Goal: Check status

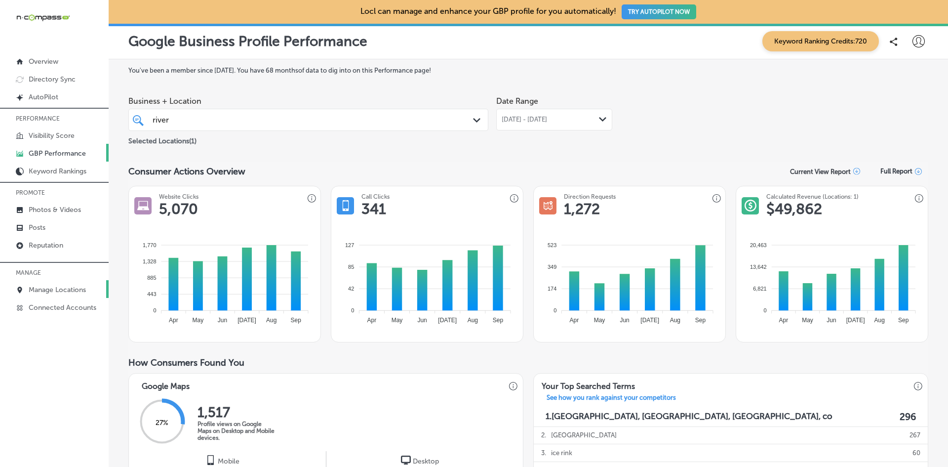
scroll to position [494, 0]
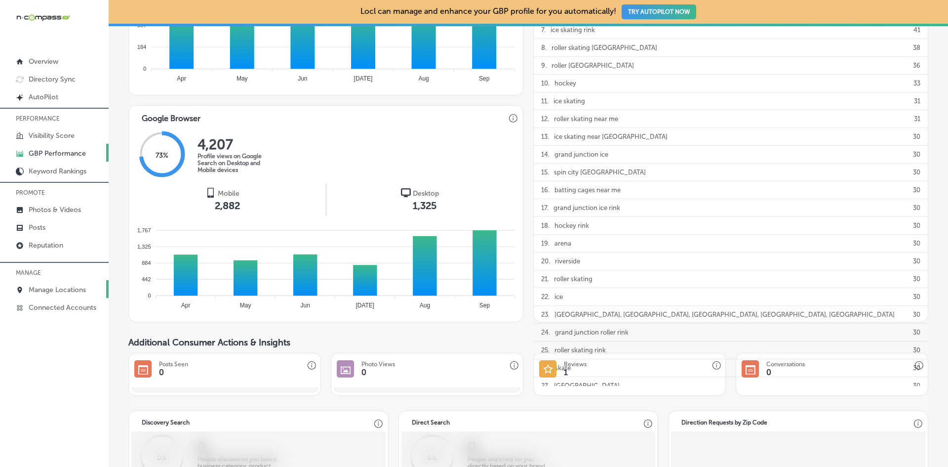
click at [44, 294] on p "Manage Locations" at bounding box center [57, 289] width 57 height 8
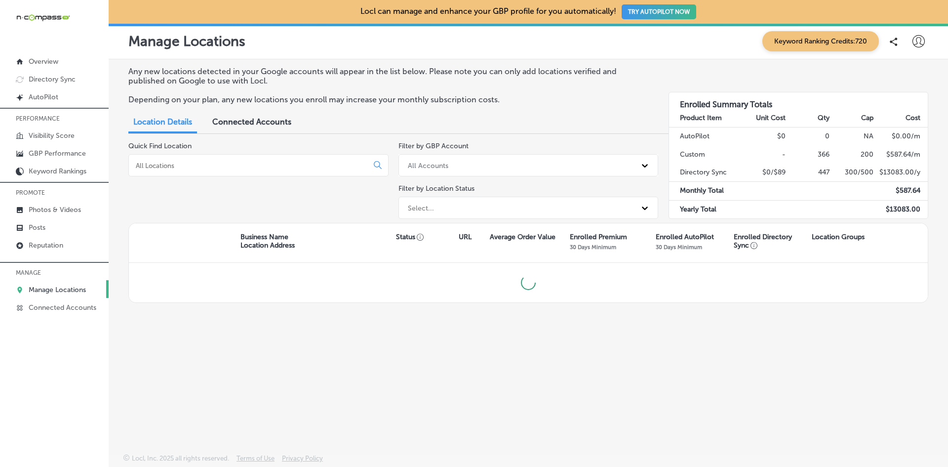
click at [277, 166] on input at bounding box center [250, 165] width 231 height 9
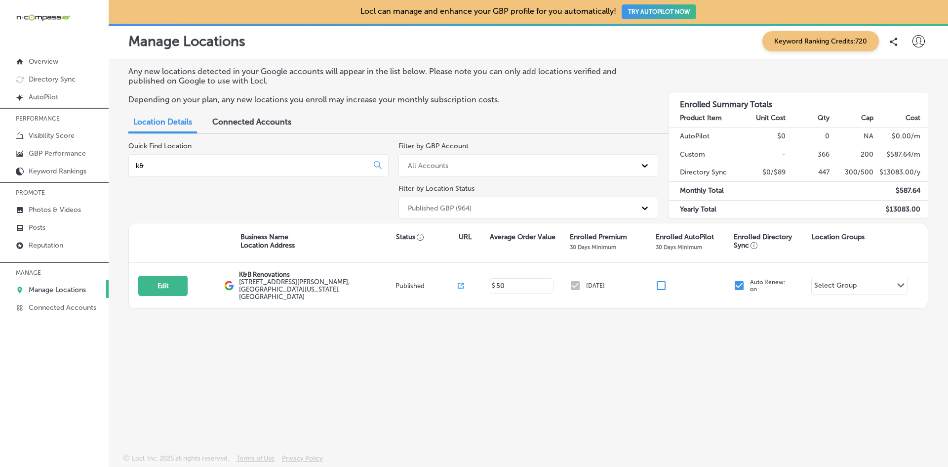
type input "k&"
click at [382, 340] on div "Any new locations detected in your Google accounts will appear in the list belo…" at bounding box center [528, 233] width 839 height 348
click at [290, 200] on div "Quick Find Location k&" at bounding box center [258, 182] width 260 height 81
click at [163, 166] on input "k&" at bounding box center [250, 165] width 231 height 9
drag, startPoint x: 163, startPoint y: 166, endPoint x: 103, endPoint y: 157, distance: 60.5
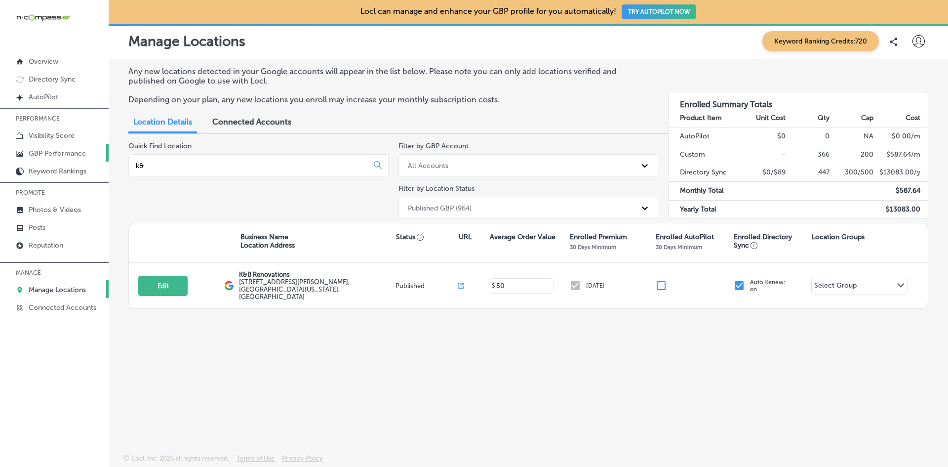
click at [104, 157] on div "iconmonstr-menu-thin copy Created with Sketch. Overview Directory Sync Created …" at bounding box center [474, 233] width 948 height 467
click at [74, 151] on p "GBP Performance" at bounding box center [57, 153] width 57 height 8
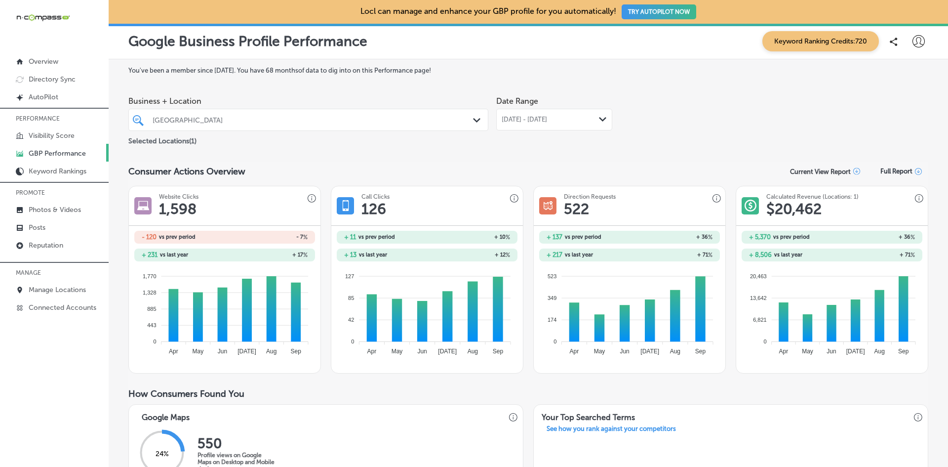
click at [305, 117] on div "[GEOGRAPHIC_DATA]" at bounding box center [313, 120] width 321 height 8
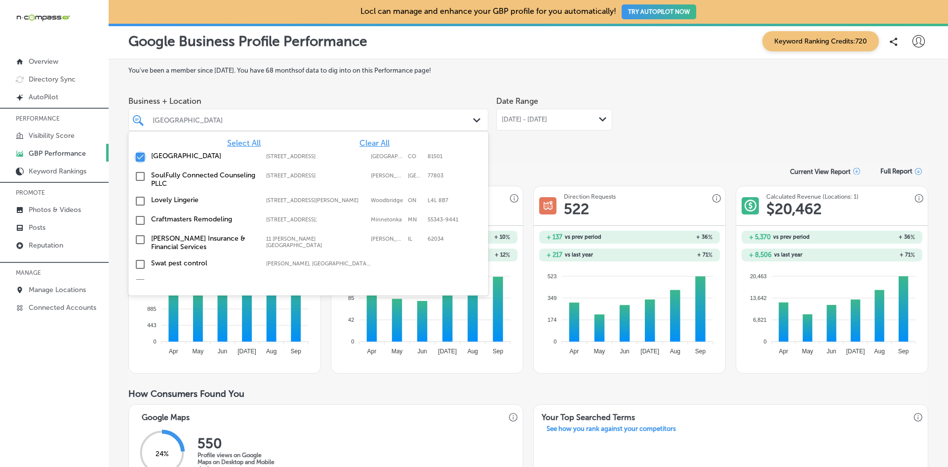
click at [142, 156] on input "checkbox" at bounding box center [140, 157] width 12 height 12
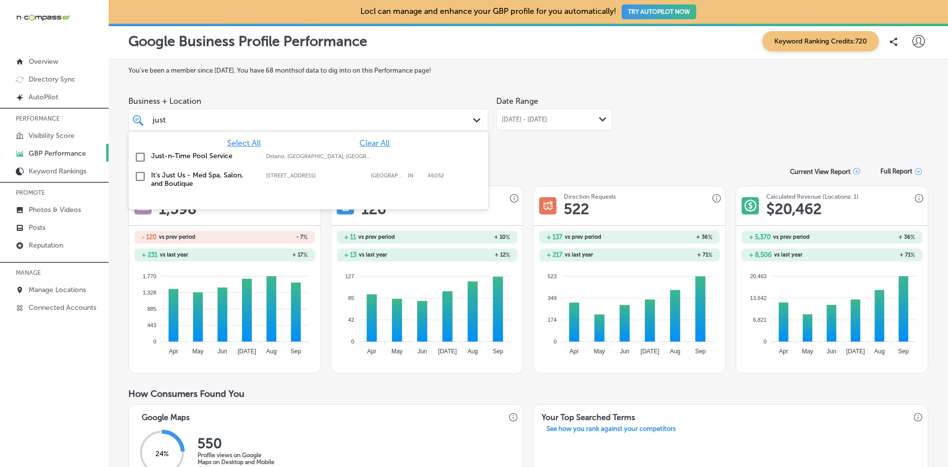
click at [143, 162] on input "checkbox" at bounding box center [140, 157] width 12 height 12
click at [531, 108] on div "Date Range [DATE] - [DATE] Path Created with Sketch." at bounding box center [554, 110] width 116 height 39
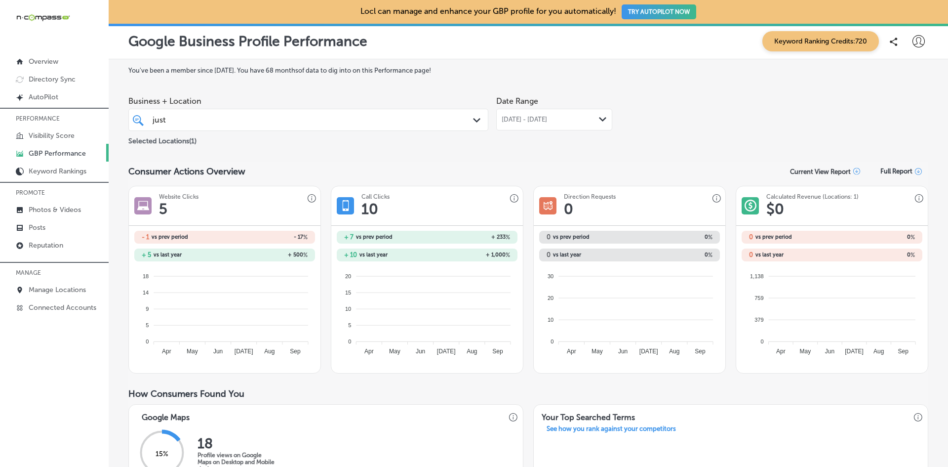
click at [541, 116] on span "[DATE] - [DATE]" at bounding box center [524, 120] width 45 height 8
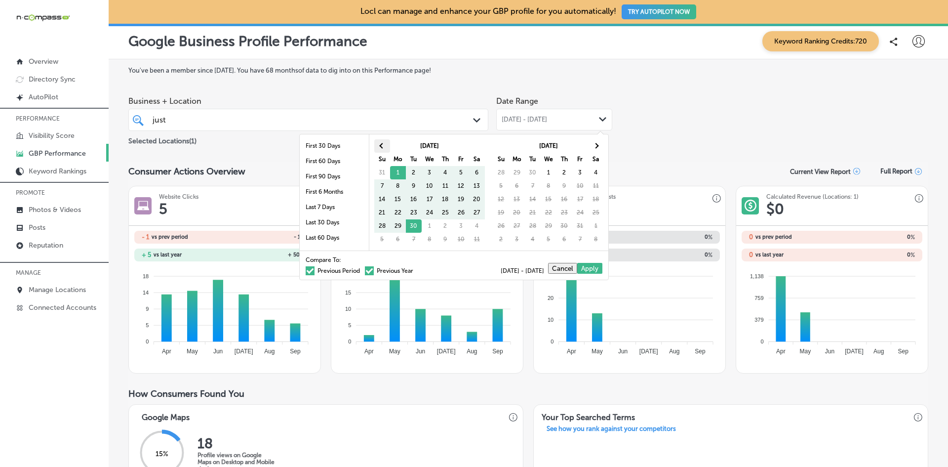
click at [380, 146] on th at bounding box center [382, 145] width 16 height 13
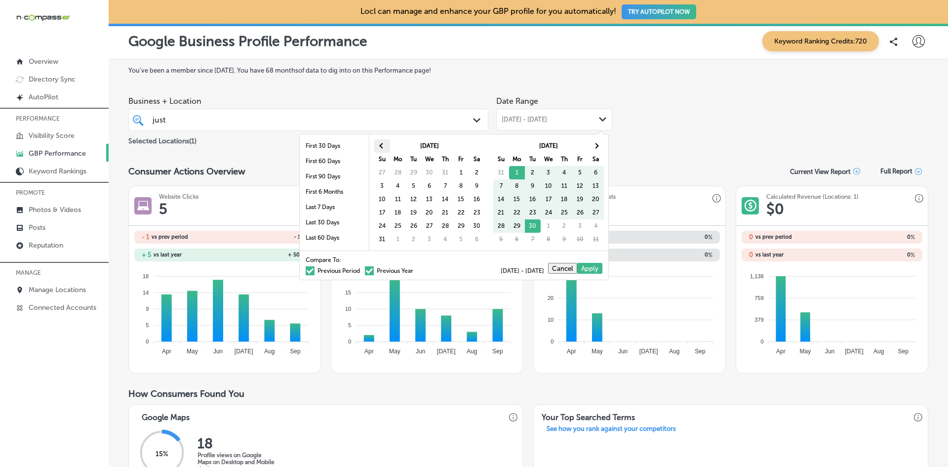
click at [376, 145] on th at bounding box center [382, 145] width 16 height 13
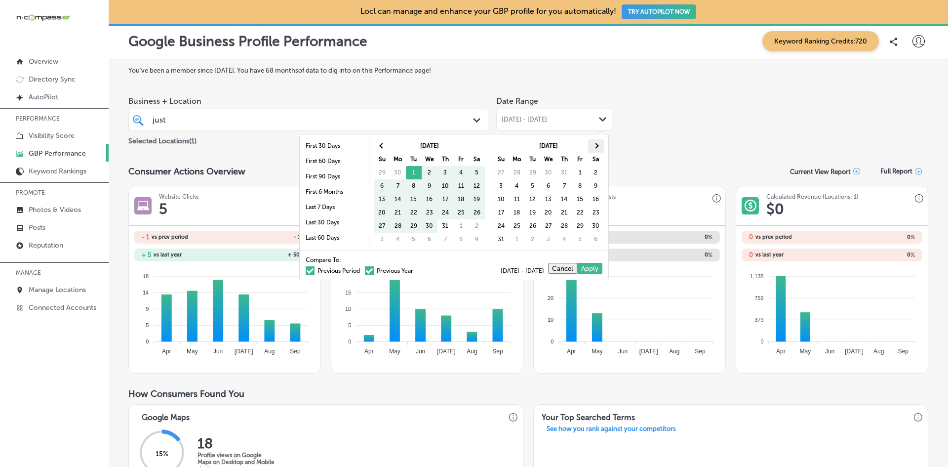
click at [593, 143] on th at bounding box center [596, 145] width 16 height 13
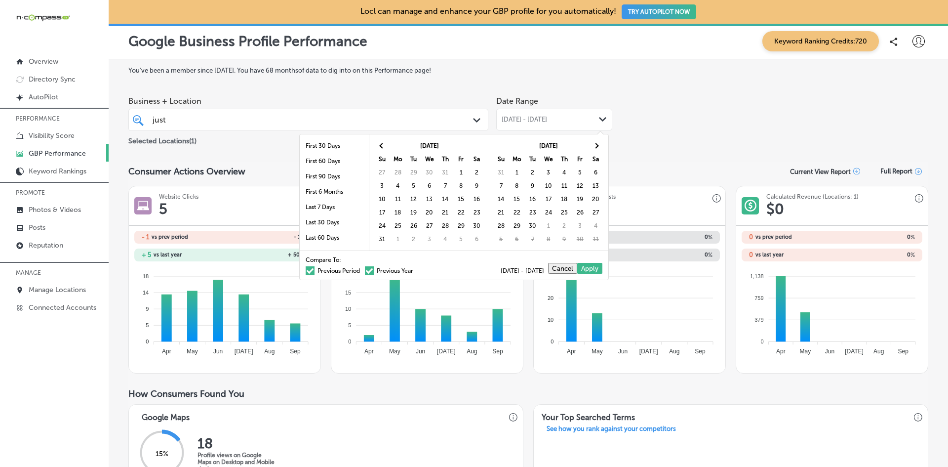
click at [593, 143] on th at bounding box center [596, 145] width 16 height 13
click at [377, 146] on th at bounding box center [382, 145] width 16 height 13
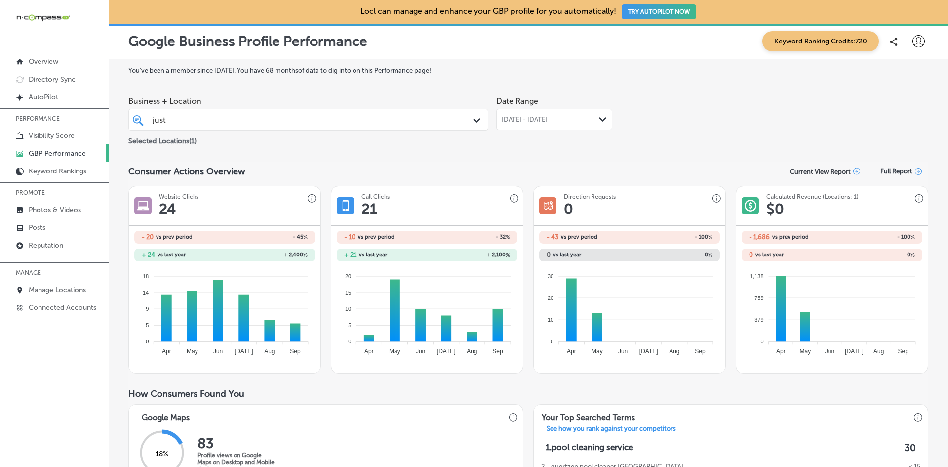
click at [538, 124] on div "[DATE] - [DATE] Path Created with Sketch." at bounding box center [554, 120] width 116 height 22
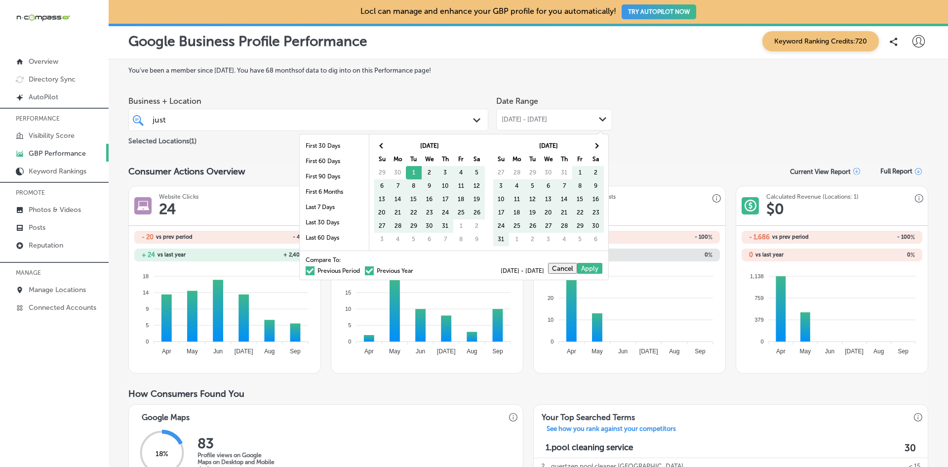
click at [306, 268] on span at bounding box center [310, 270] width 9 height 9
click at [362, 269] on input "Previous Period" at bounding box center [362, 269] width 0 height 0
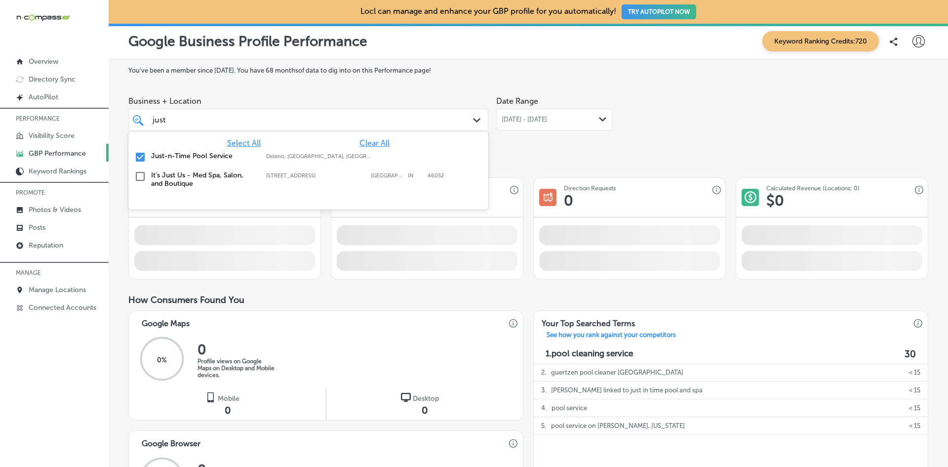
click at [393, 122] on div "just just" at bounding box center [293, 119] width 282 height 13
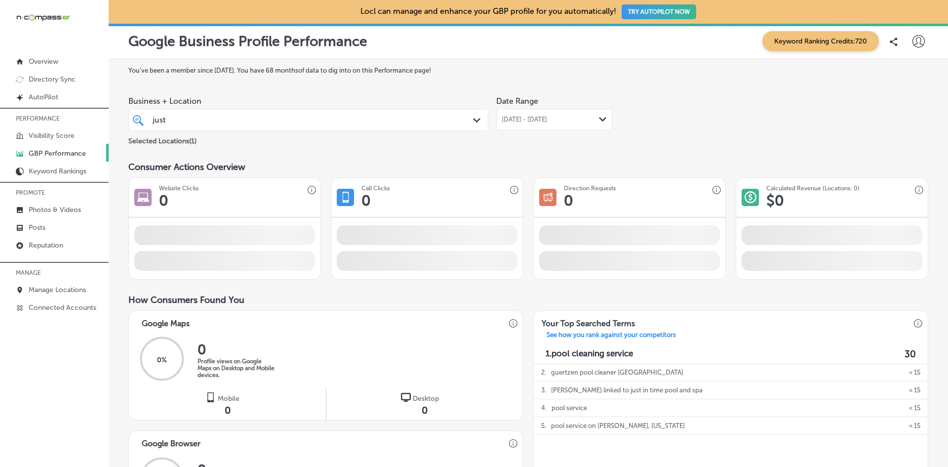
click at [522, 154] on div "You've been a member since [DATE] . You have 68 months of data to dig into on t…" at bounding box center [528, 457] width 800 height 781
click at [535, 116] on span "[DATE] - [DATE]" at bounding box center [524, 120] width 45 height 8
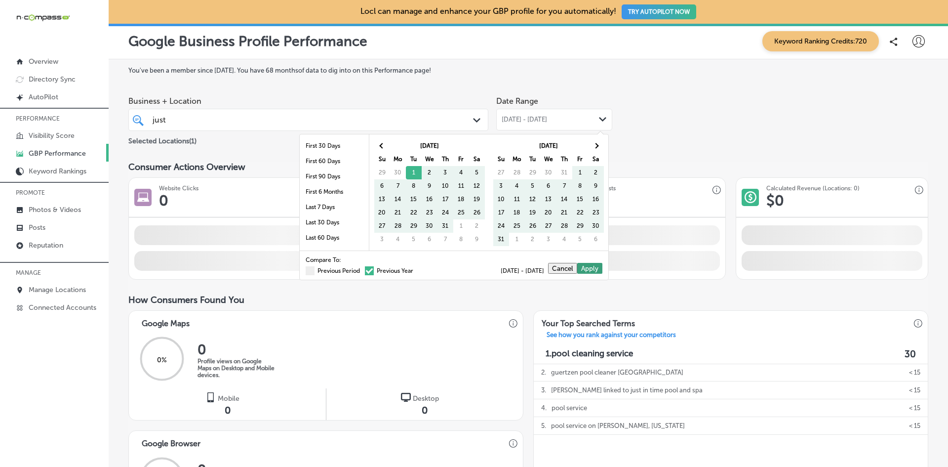
click at [591, 269] on button "Apply" at bounding box center [589, 268] width 25 height 11
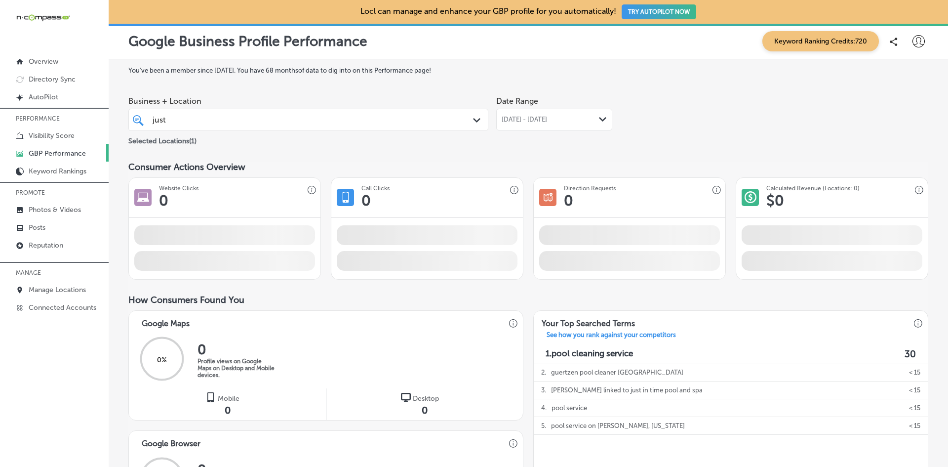
click at [635, 114] on div "Business + Location just just Path Created with Sketch. Selected Locations ( 1 …" at bounding box center [528, 118] width 800 height 55
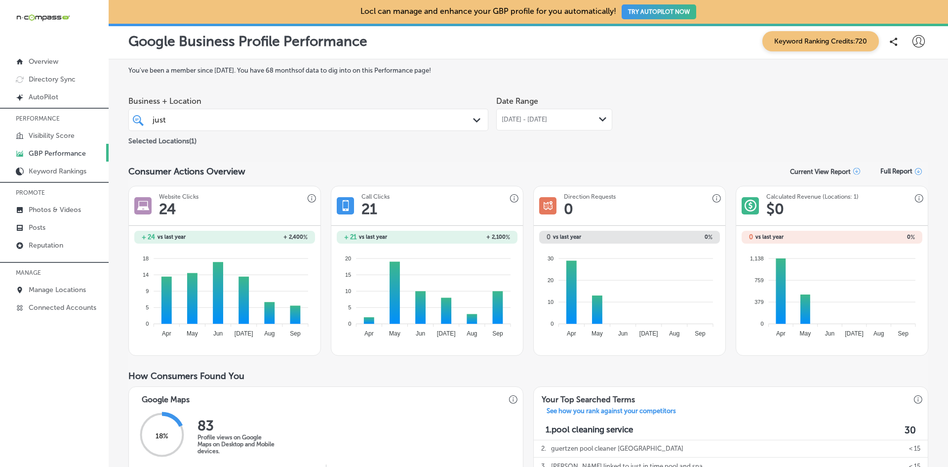
click at [220, 123] on div "just just" at bounding box center [293, 119] width 282 height 13
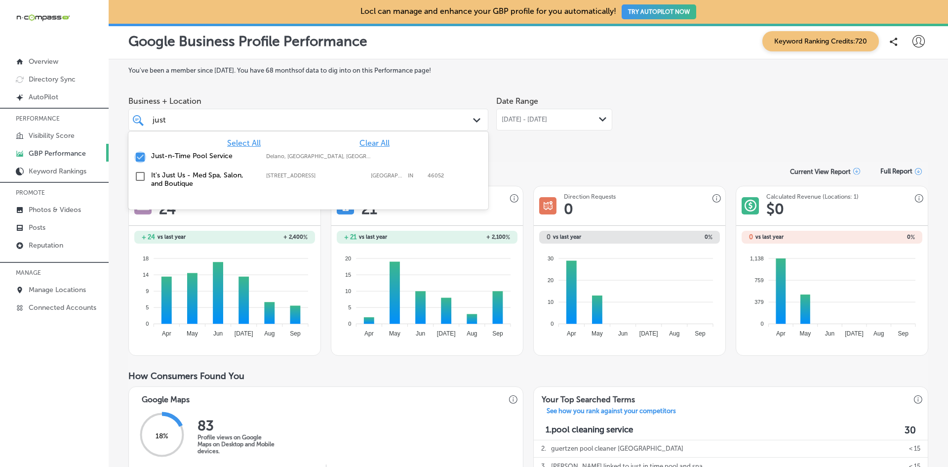
click at [140, 154] on input "checkbox" at bounding box center [140, 157] width 12 height 12
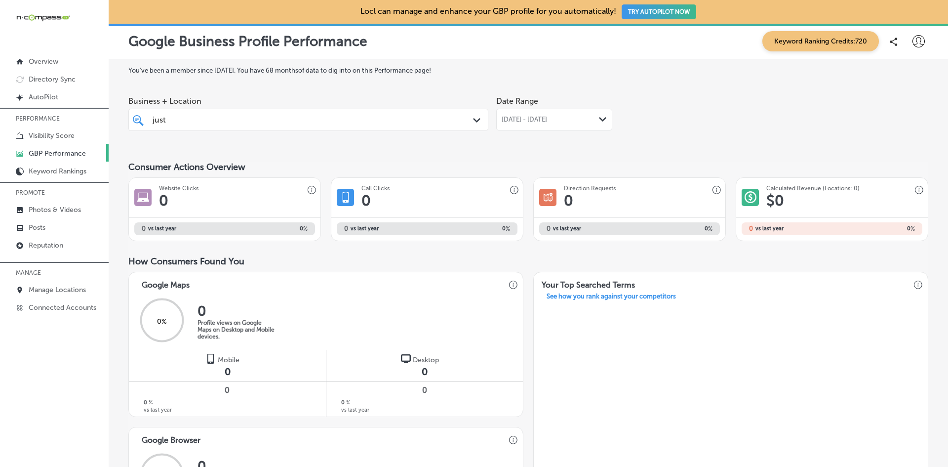
click at [70, 113] on div "iconmonstr-menu-thin copy Created with Sketch. Overview Directory Sync Created …" at bounding box center [474, 233] width 948 height 467
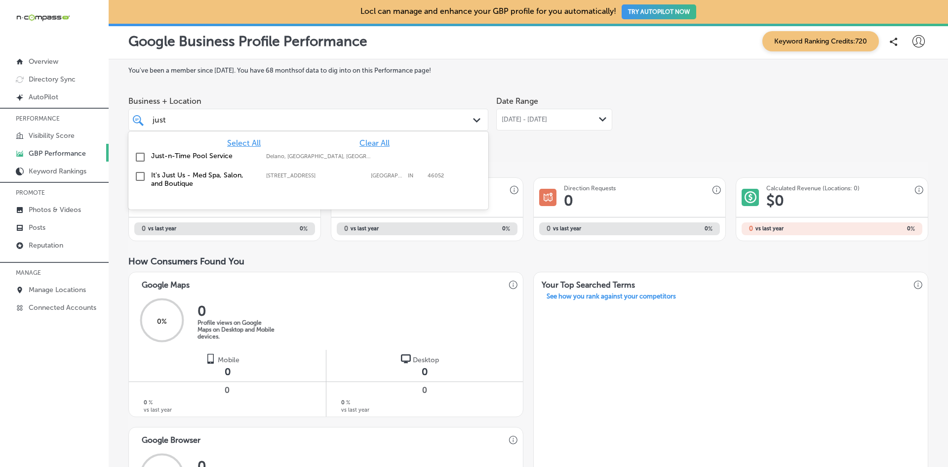
click at [176, 119] on div "just just" at bounding box center [293, 119] width 282 height 13
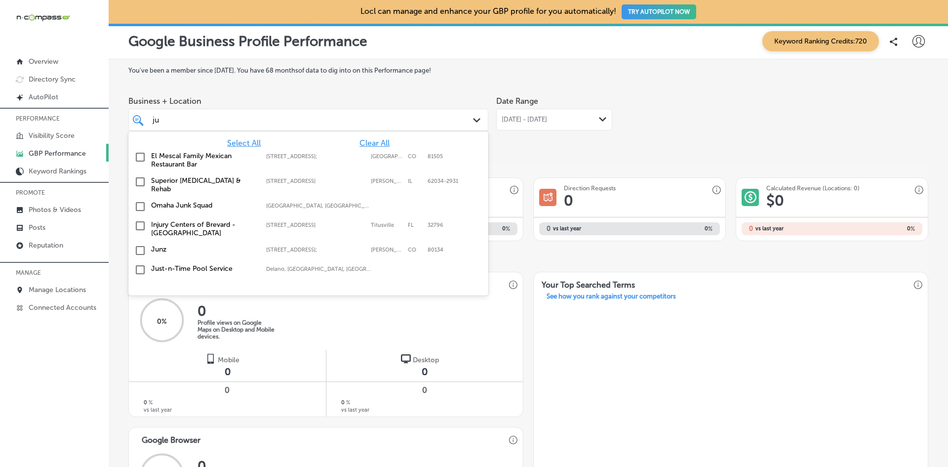
type input "j"
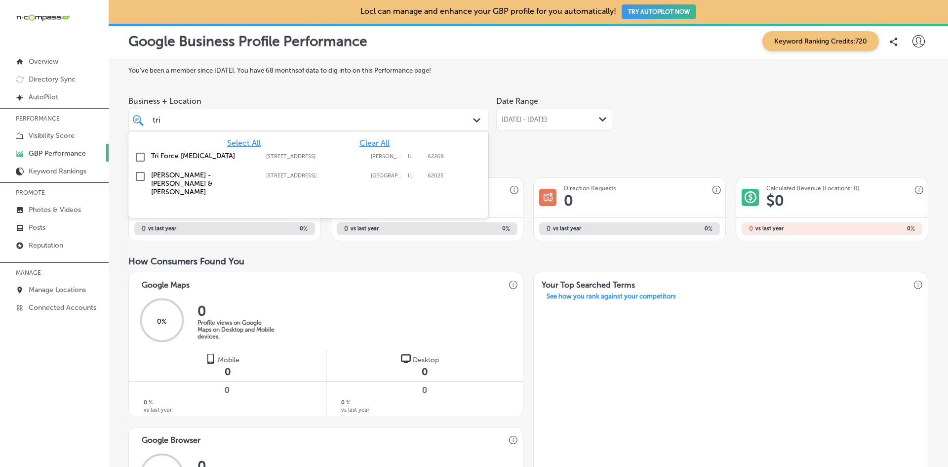
click at [140, 158] on input "checkbox" at bounding box center [140, 157] width 12 height 12
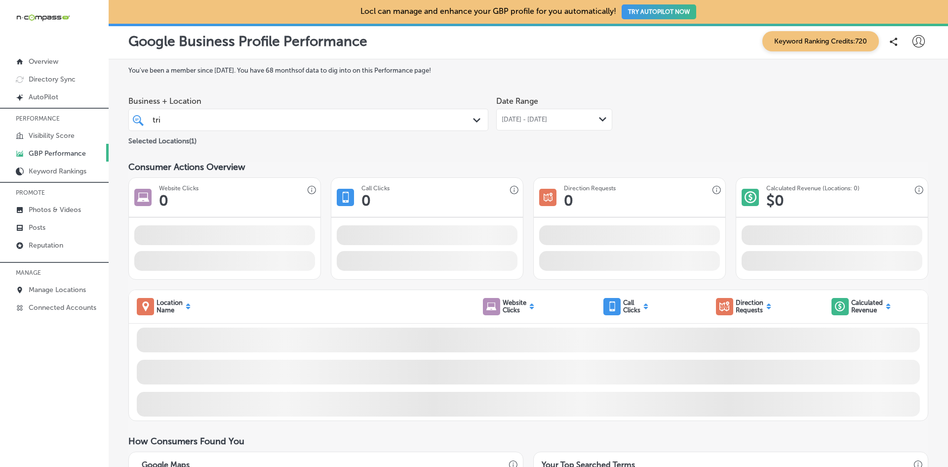
click at [682, 131] on div "Business + Location tri tri Path Created with Sketch. Selected Locations ( 1 ) …" at bounding box center [528, 118] width 800 height 55
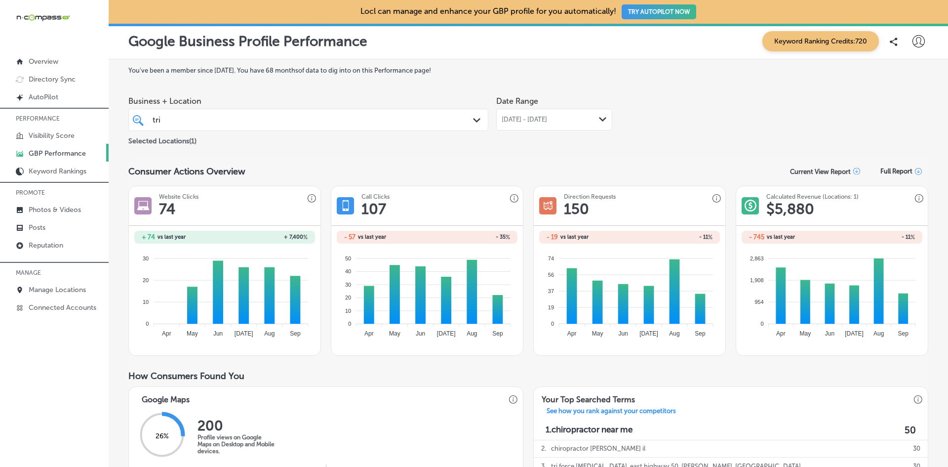
click at [547, 121] on span "[DATE] - [DATE]" at bounding box center [524, 120] width 45 height 8
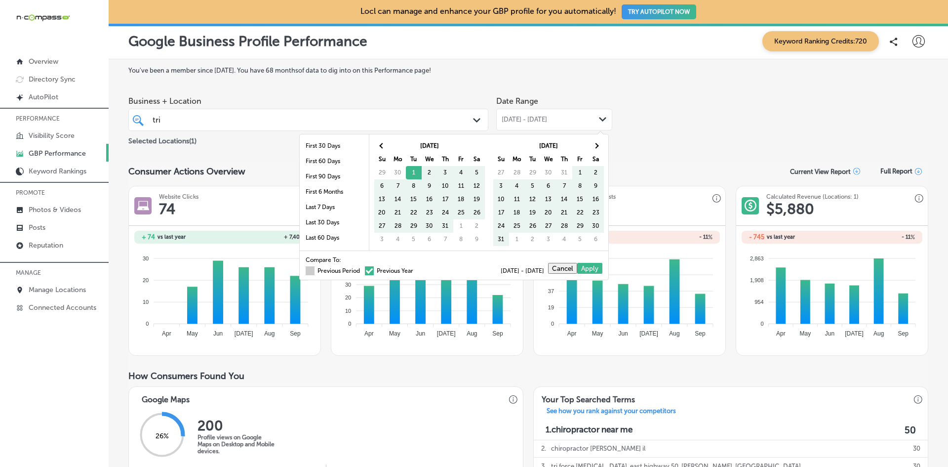
click at [307, 270] on span at bounding box center [310, 270] width 9 height 9
click at [362, 269] on input "Previous Period" at bounding box center [362, 269] width 0 height 0
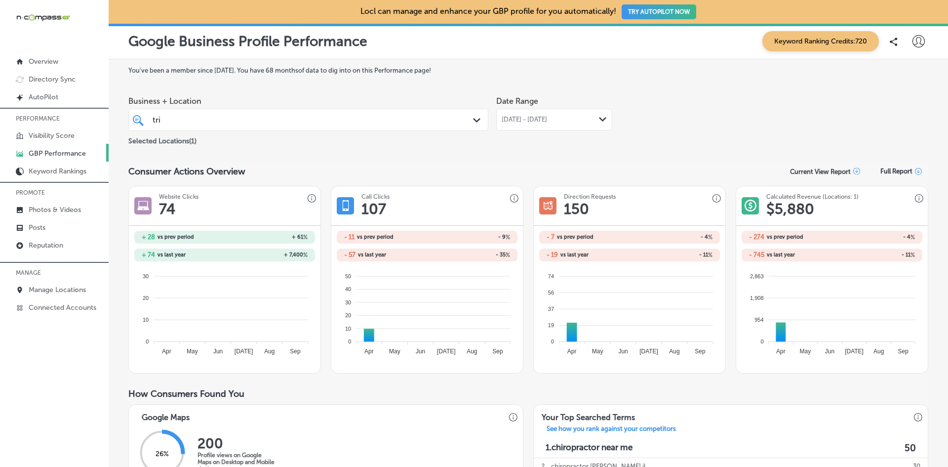
click at [547, 119] on span "[DATE] - [DATE]" at bounding box center [524, 120] width 45 height 8
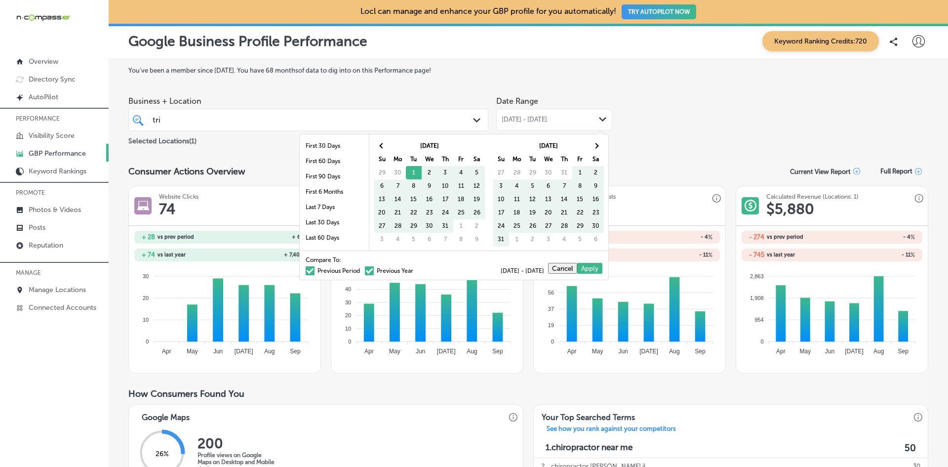
click at [365, 272] on span at bounding box center [369, 270] width 9 height 9
click at [415, 269] on input "Previous Year" at bounding box center [415, 269] width 0 height 0
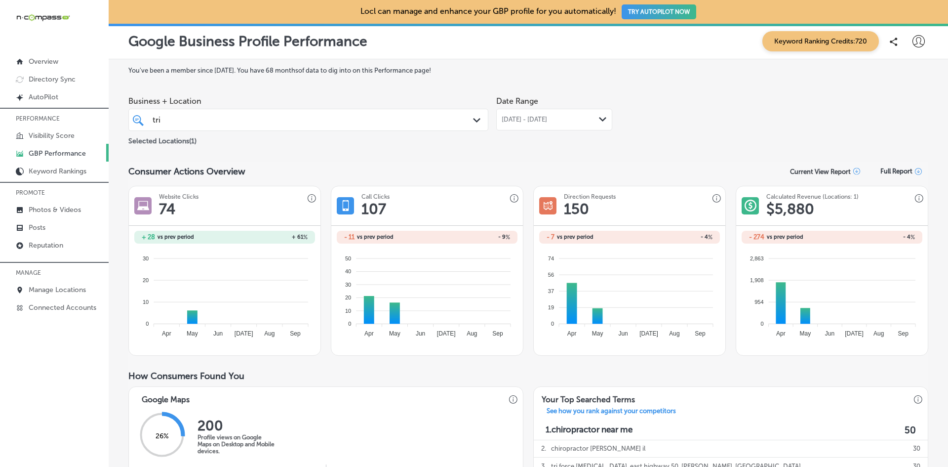
click at [618, 142] on div "Business + Location tri tri Path Created with Sketch. Selected Locations ( 1 ) …" at bounding box center [528, 118] width 800 height 55
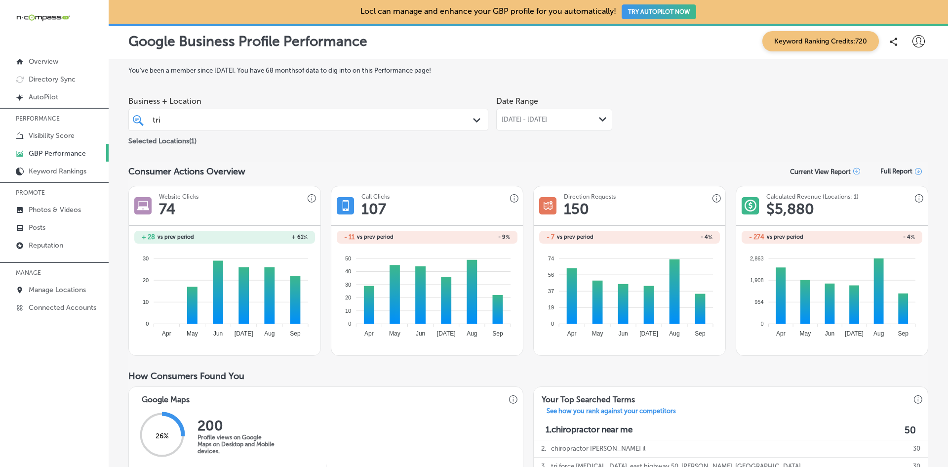
click at [555, 112] on div "[DATE] - [DATE] Path Created with Sketch." at bounding box center [554, 120] width 116 height 22
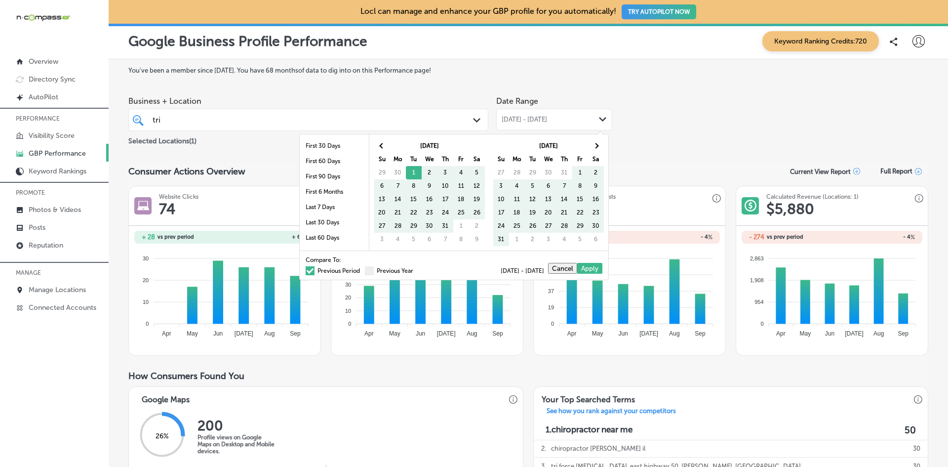
click at [306, 272] on span at bounding box center [310, 270] width 9 height 9
click at [362, 269] on input "Previous Period" at bounding box center [362, 269] width 0 height 0
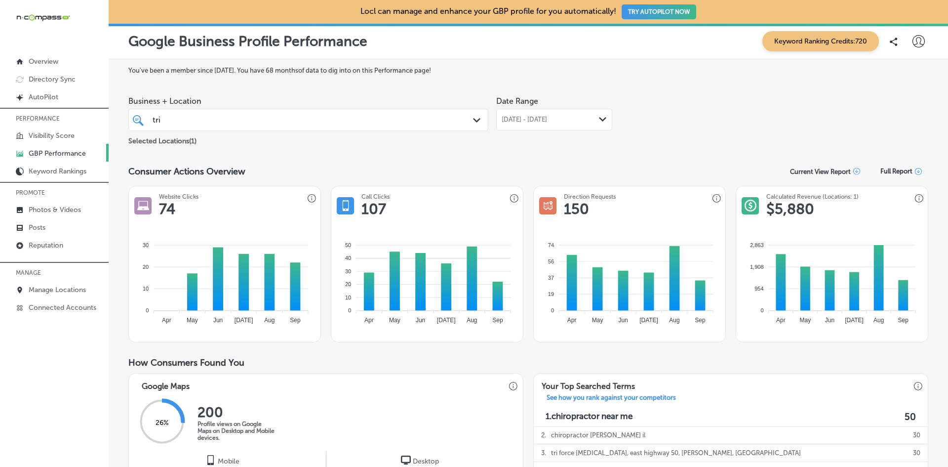
drag, startPoint x: 196, startPoint y: 117, endPoint x: 191, endPoint y: 119, distance: 5.8
click at [196, 117] on div "tri tri" at bounding box center [293, 119] width 282 height 13
click at [524, 118] on span "[DATE] - [DATE]" at bounding box center [524, 120] width 45 height 8
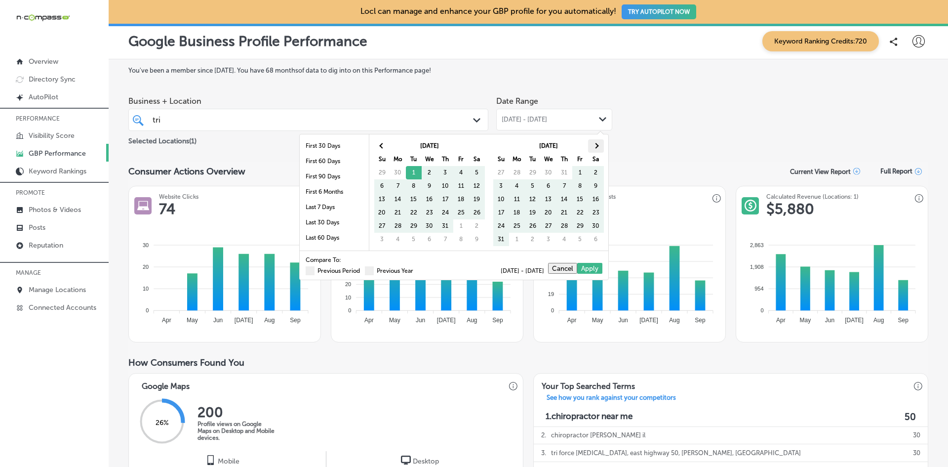
click at [593, 143] on th at bounding box center [596, 145] width 16 height 13
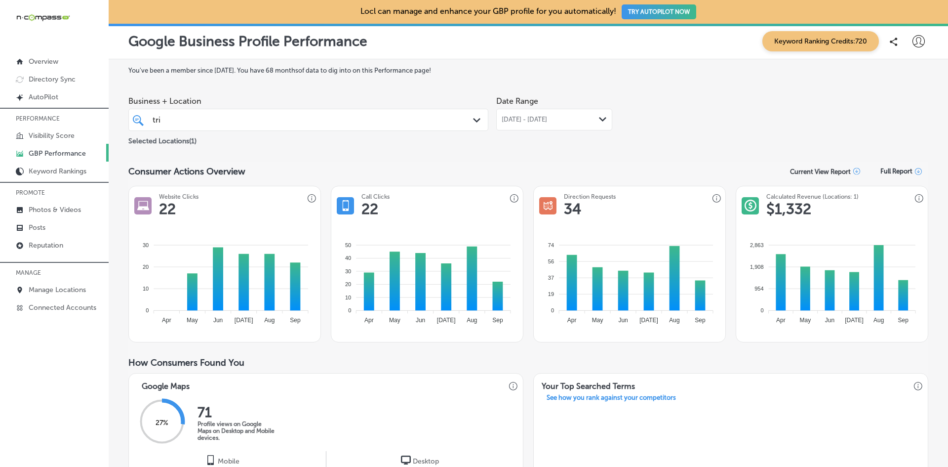
click at [401, 118] on div "tri tri" at bounding box center [293, 119] width 282 height 13
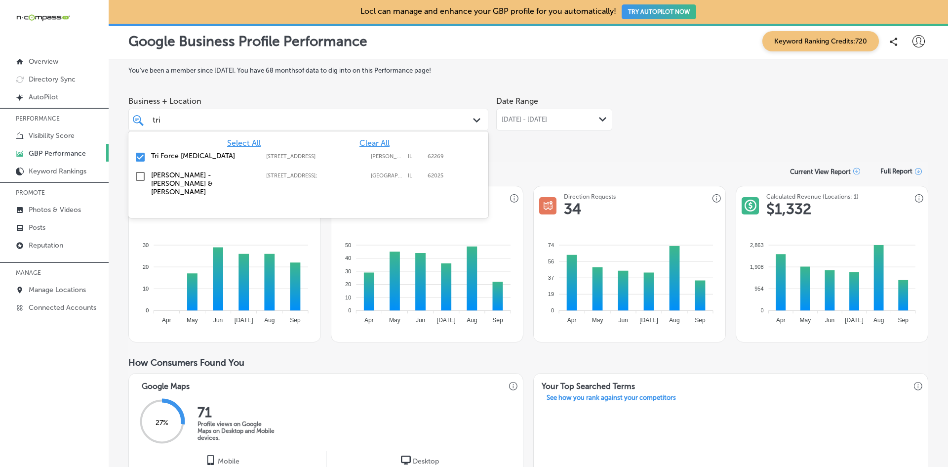
click at [141, 157] on input "checkbox" at bounding box center [140, 157] width 12 height 12
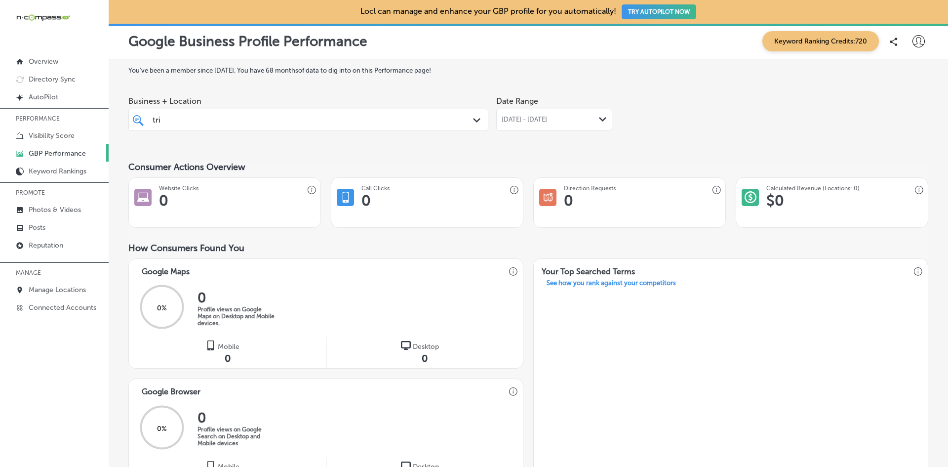
click at [176, 119] on div "tri tri" at bounding box center [293, 119] width 282 height 13
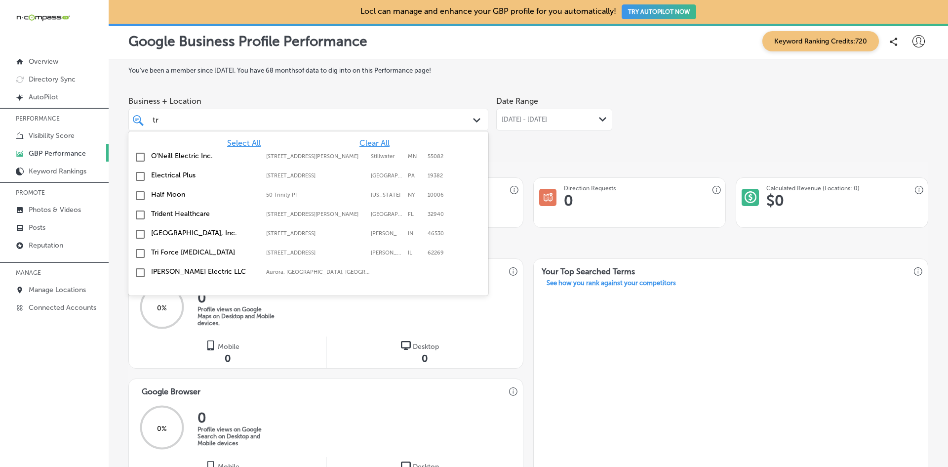
type input "t"
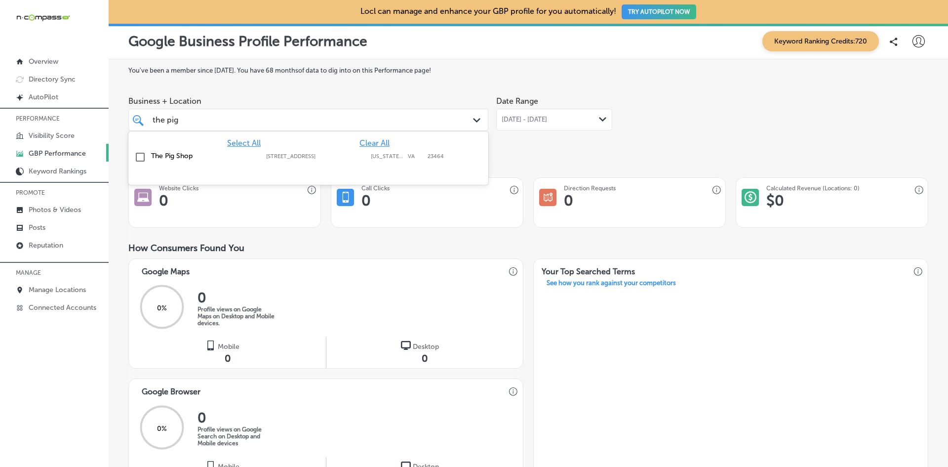
click at [145, 156] on input "checkbox" at bounding box center [140, 157] width 12 height 12
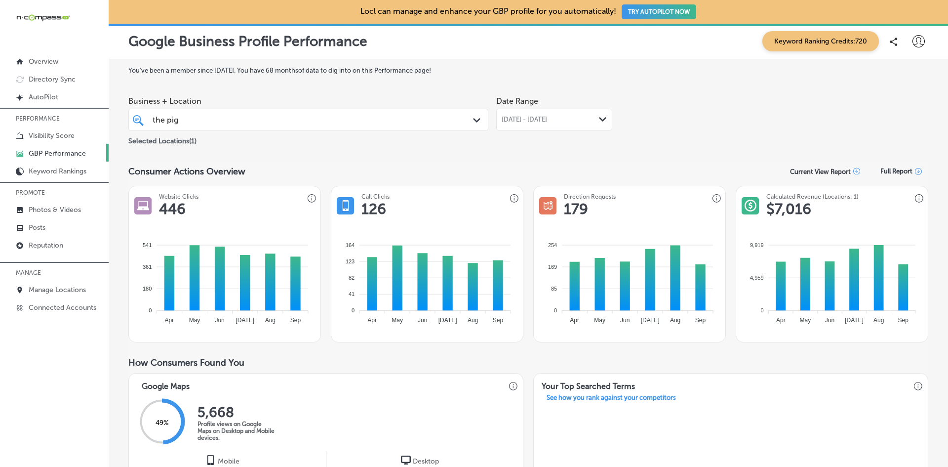
click at [526, 121] on span "[DATE] - [DATE]" at bounding box center [524, 120] width 45 height 8
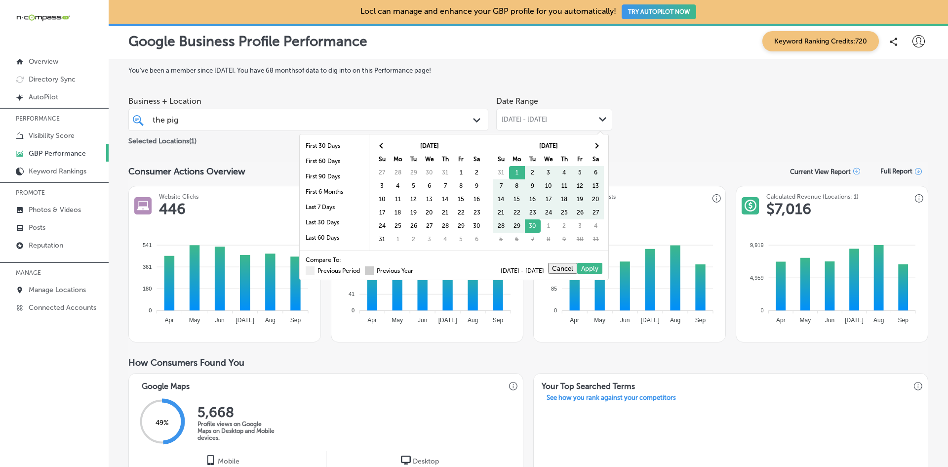
click at [365, 270] on span at bounding box center [369, 270] width 9 height 9
click at [415, 269] on input "Previous Year" at bounding box center [415, 269] width 0 height 0
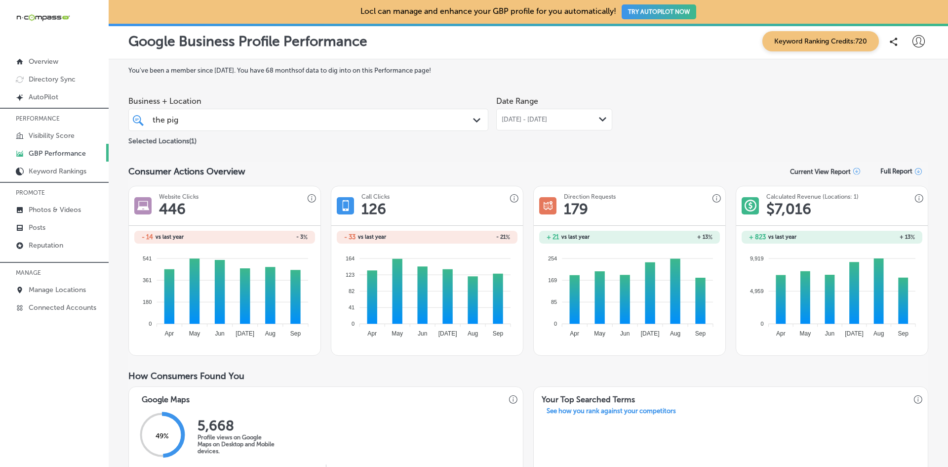
click at [527, 122] on span "[DATE] - [DATE]" at bounding box center [524, 120] width 45 height 8
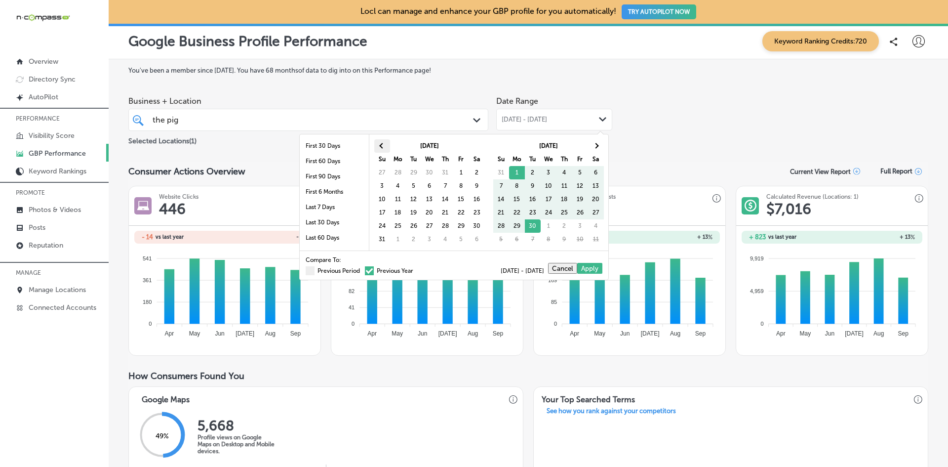
click at [381, 146] on span at bounding box center [381, 145] width 5 height 5
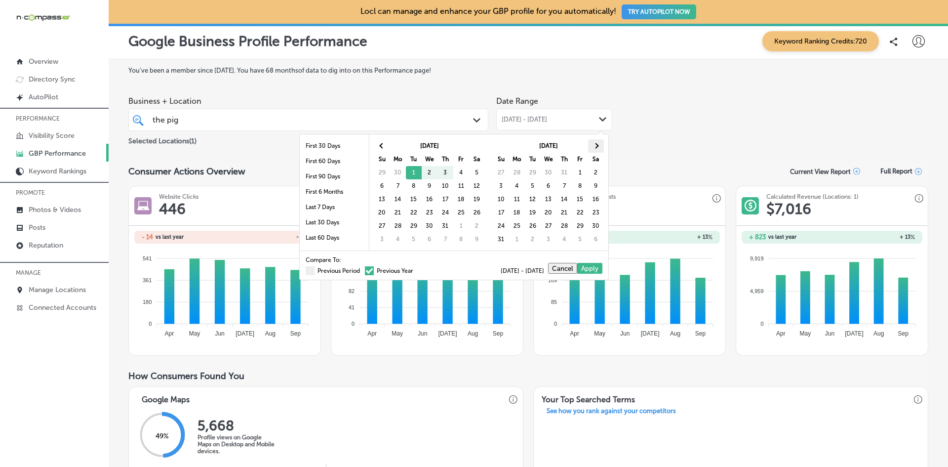
click at [593, 150] on th at bounding box center [596, 145] width 16 height 13
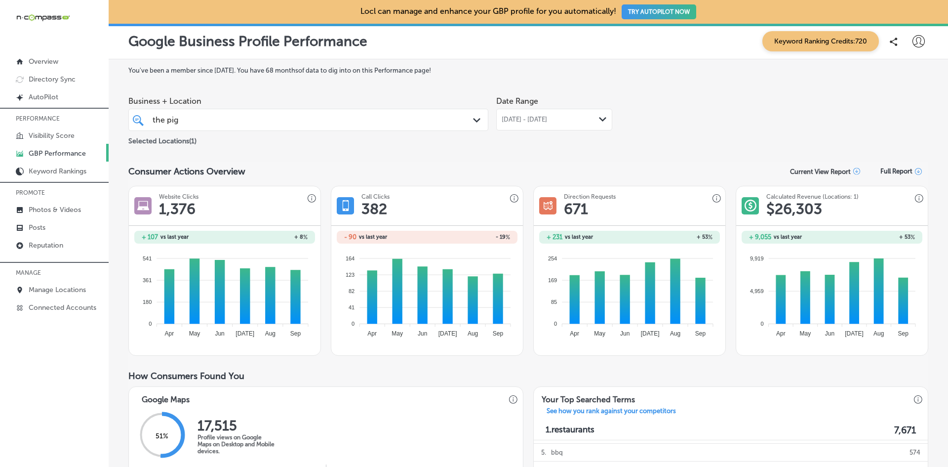
click at [516, 146] on div "Date Range [DATE] - [DATE] Path Created with Sketch." at bounding box center [554, 118] width 116 height 55
click at [561, 115] on div "[DATE] - [DATE] Path Created with Sketch." at bounding box center [554, 120] width 116 height 22
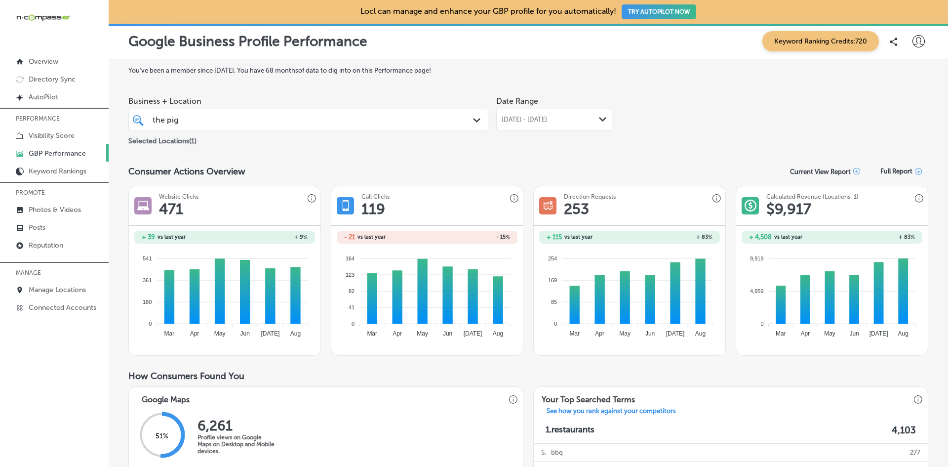
click at [547, 121] on span "[DATE] - [DATE]" at bounding box center [524, 120] width 45 height 8
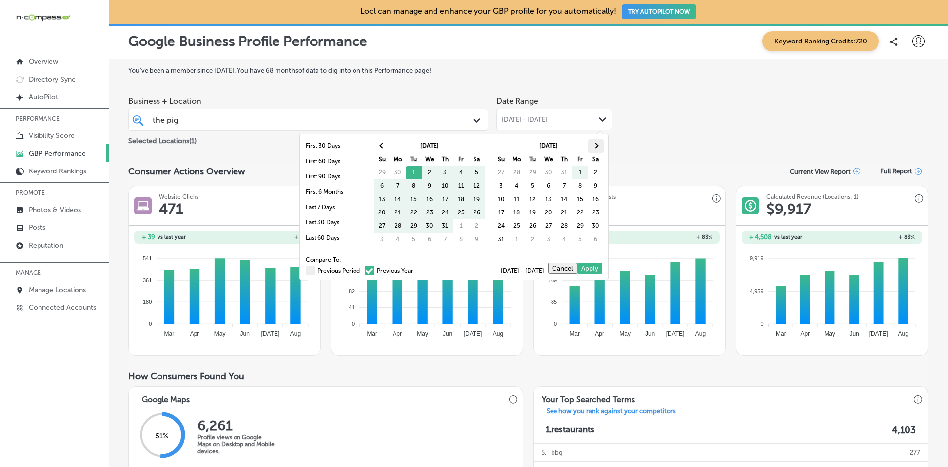
click at [592, 146] on th at bounding box center [596, 145] width 16 height 13
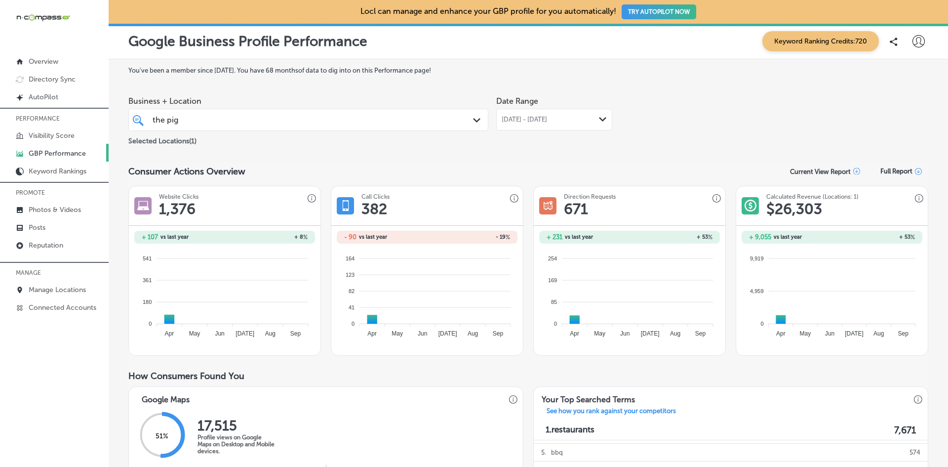
click at [351, 119] on div "the pig the pig" at bounding box center [293, 119] width 282 height 13
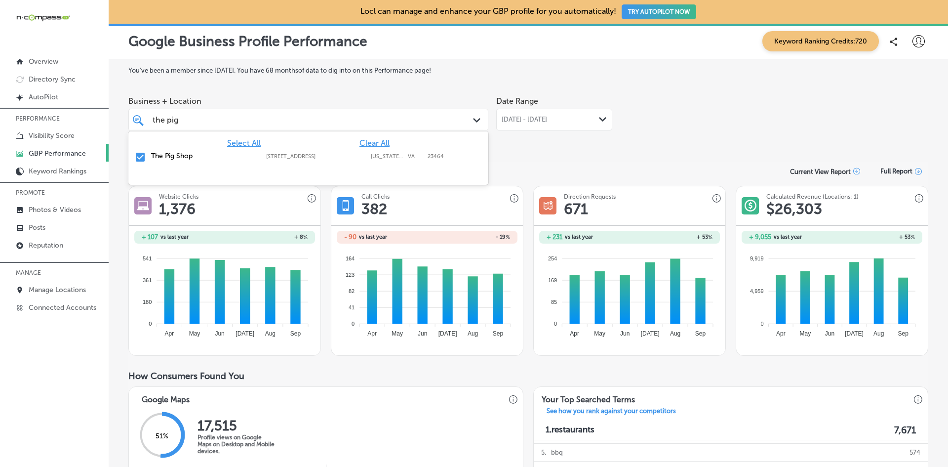
click at [140, 156] on input "checkbox" at bounding box center [140, 157] width 12 height 12
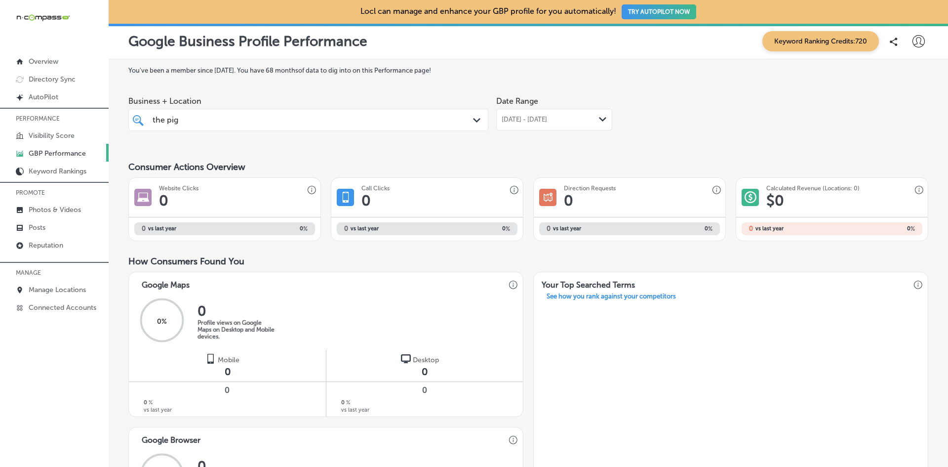
drag, startPoint x: 198, startPoint y: 119, endPoint x: 138, endPoint y: 116, distance: 59.4
click at [138, 116] on div "the pig the pig Path Created with Sketch." at bounding box center [308, 119] width 359 height 15
click at [192, 119] on div "the pig the pig" at bounding box center [293, 119] width 282 height 13
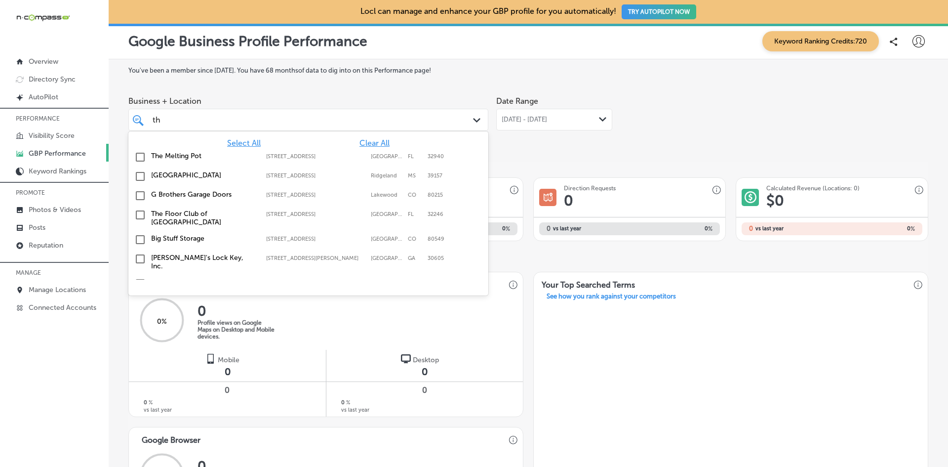
type input "t"
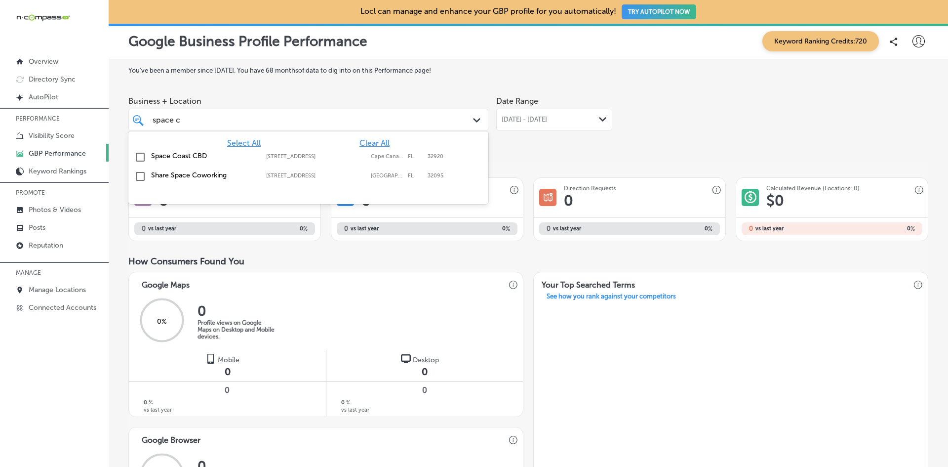
click at [144, 158] on input "checkbox" at bounding box center [140, 157] width 12 height 12
type input "space c"
click at [549, 153] on div "You've been a member since [DATE] . You have 68 months of data to dig into on t…" at bounding box center [528, 442] width 800 height 751
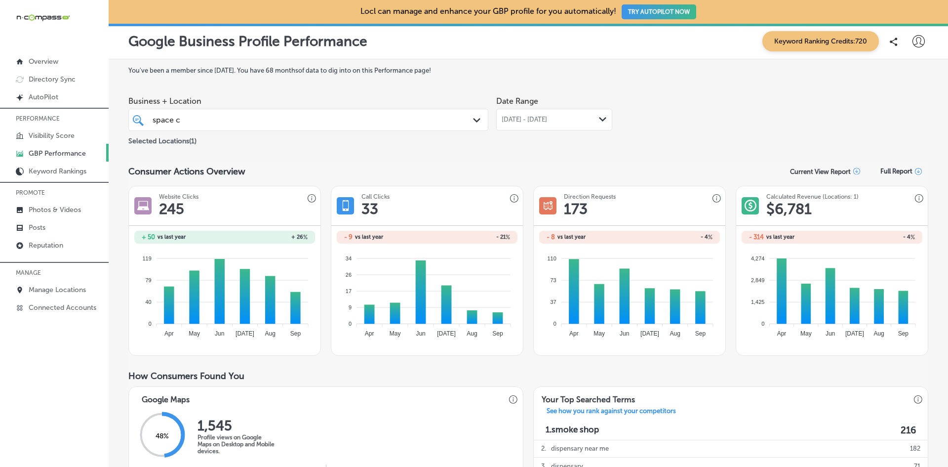
click at [544, 119] on span "[DATE] - [DATE]" at bounding box center [524, 120] width 45 height 8
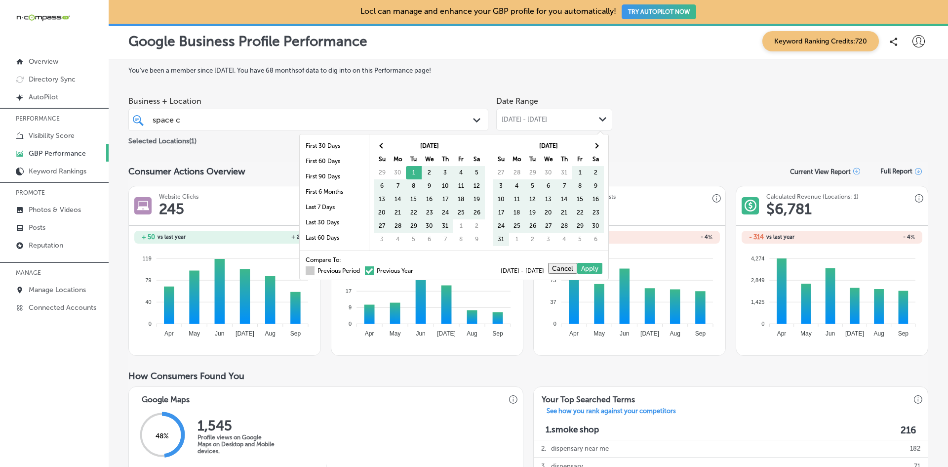
click at [306, 269] on span at bounding box center [310, 270] width 9 height 9
click at [362, 269] on input "Previous Period" at bounding box center [362, 269] width 0 height 0
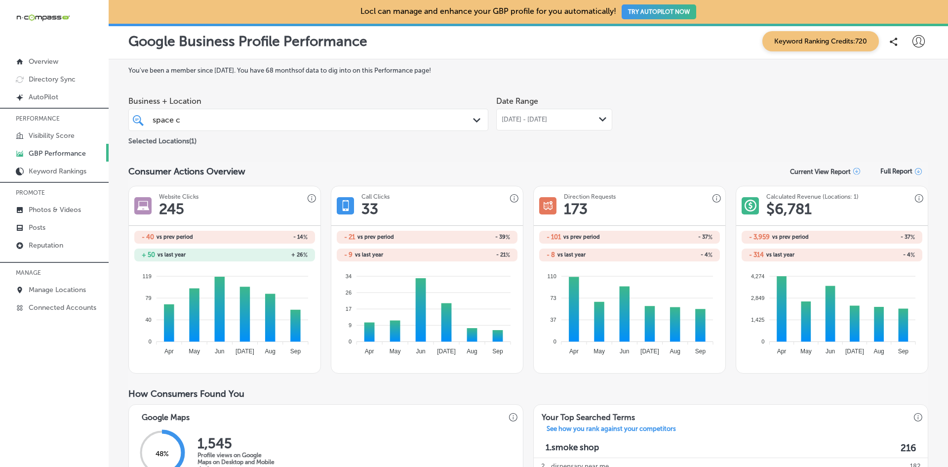
click at [547, 121] on span "[DATE] - [DATE]" at bounding box center [524, 120] width 45 height 8
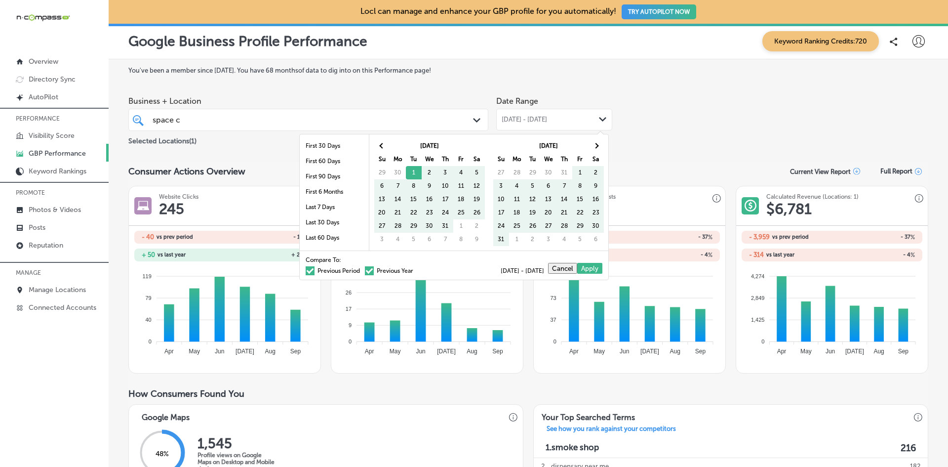
click at [365, 272] on span at bounding box center [369, 270] width 9 height 9
click at [415, 269] on input "Previous Year" at bounding box center [415, 269] width 0 height 0
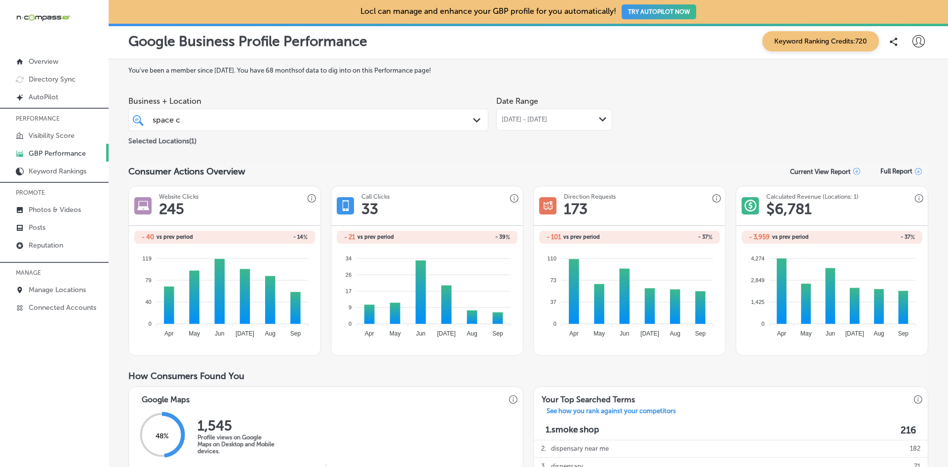
click at [532, 110] on div "[DATE] - [DATE] Path Created with Sketch." at bounding box center [554, 120] width 116 height 22
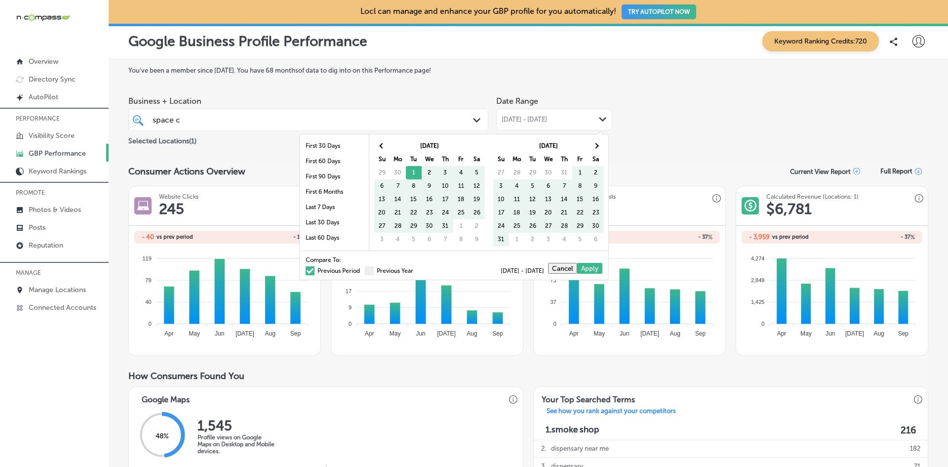
click at [306, 271] on span at bounding box center [310, 270] width 9 height 9
click at [362, 269] on input "Previous Period" at bounding box center [362, 269] width 0 height 0
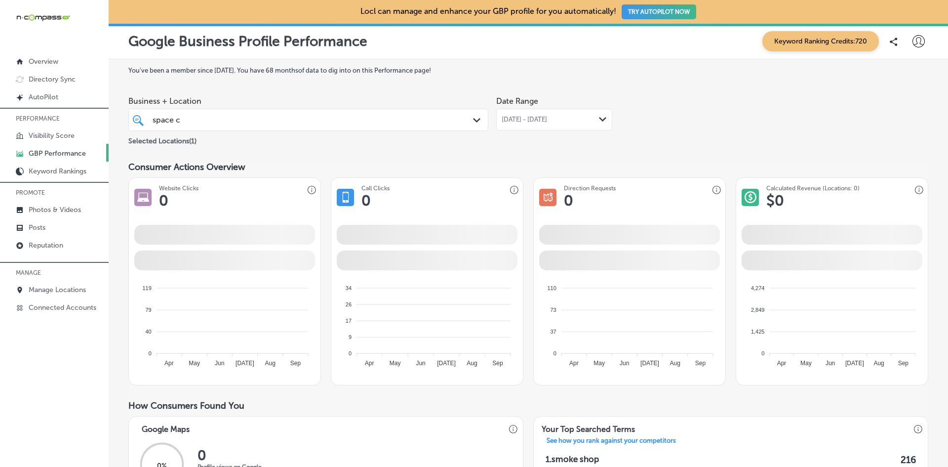
click at [632, 161] on div "Consumer Actions Overview" at bounding box center [528, 166] width 800 height 11
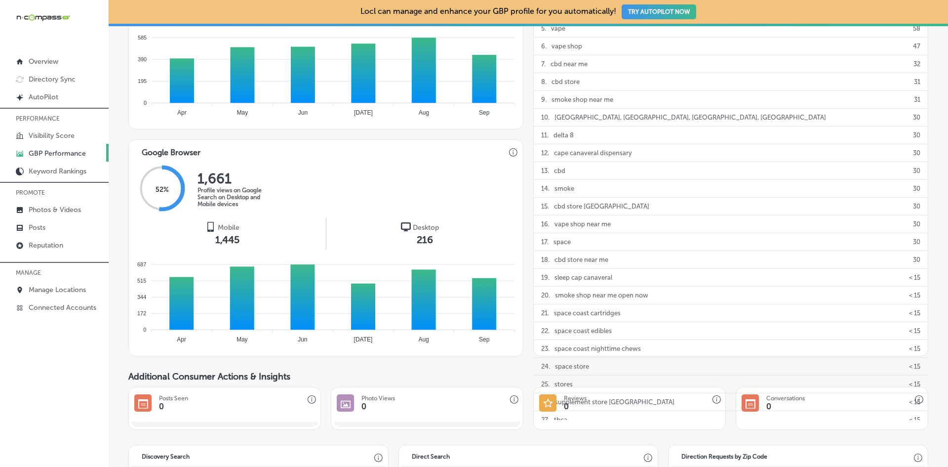
scroll to position [494, 0]
